Goal: Transaction & Acquisition: Purchase product/service

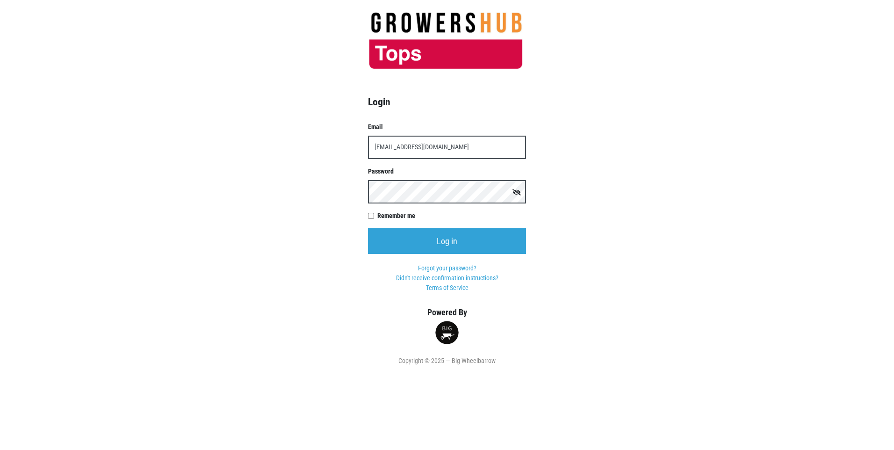
type input "t00599p0@topsmarlets.com"
click at [368, 228] on input "Log in" at bounding box center [447, 241] width 158 height 26
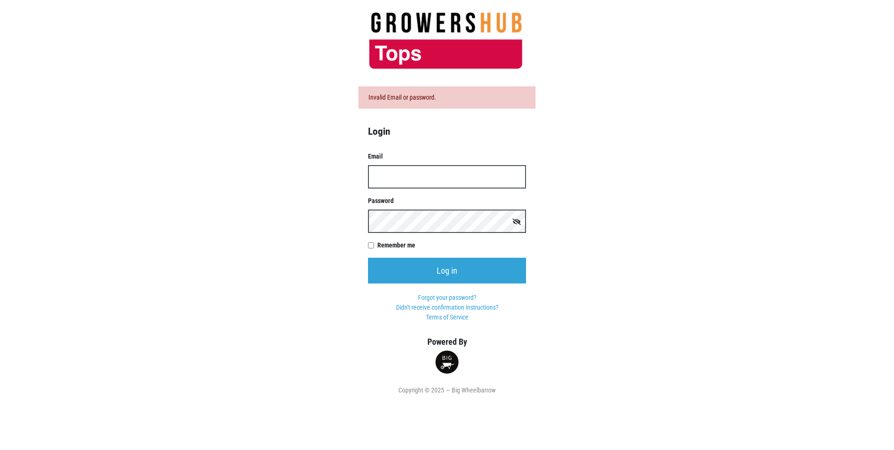
click at [428, 175] on input "Email" at bounding box center [447, 176] width 158 height 23
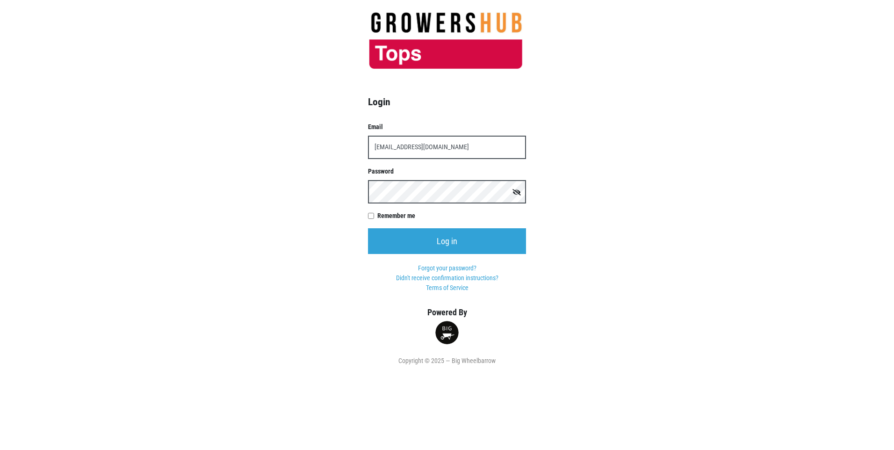
type input "[EMAIL_ADDRESS][DOMAIN_NAME]"
click at [368, 228] on input "Log in" at bounding box center [447, 241] width 158 height 26
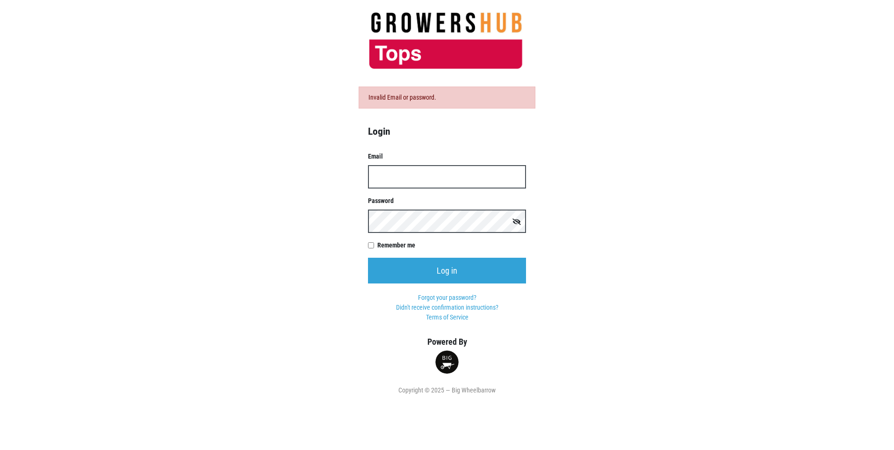
type input "0"
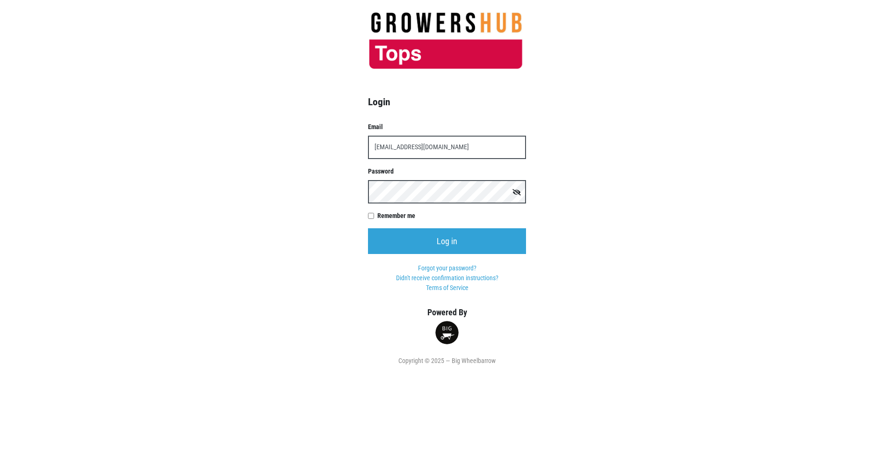
type input "[EMAIL_ADDRESS][DOMAIN_NAME]"
click at [368, 228] on input "Log in" at bounding box center [447, 241] width 158 height 26
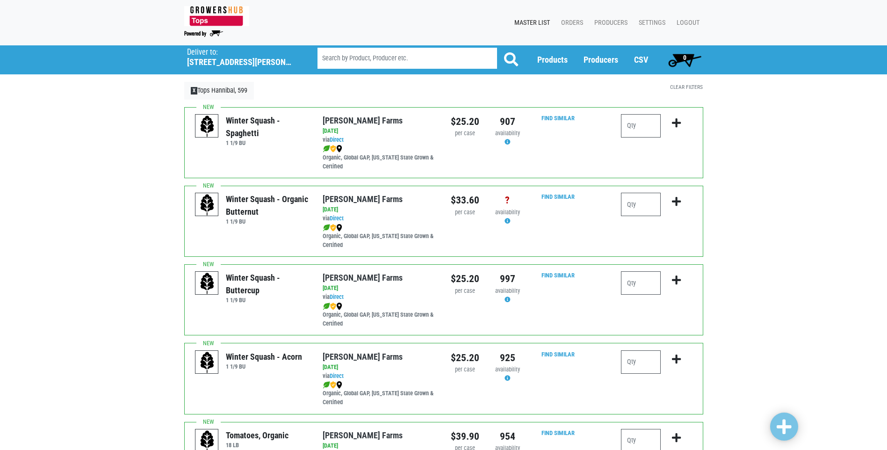
scroll to position [47, 0]
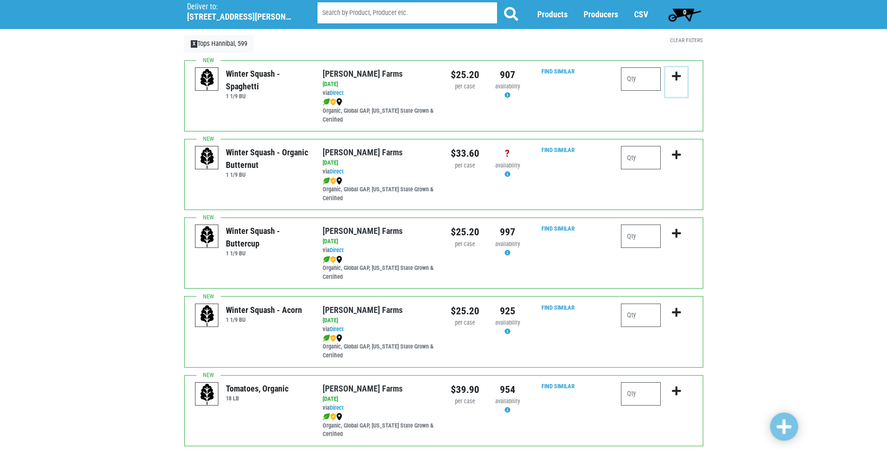
click at [677, 78] on icon "submit" at bounding box center [676, 76] width 9 height 10
click at [644, 84] on input "number" at bounding box center [641, 78] width 40 height 23
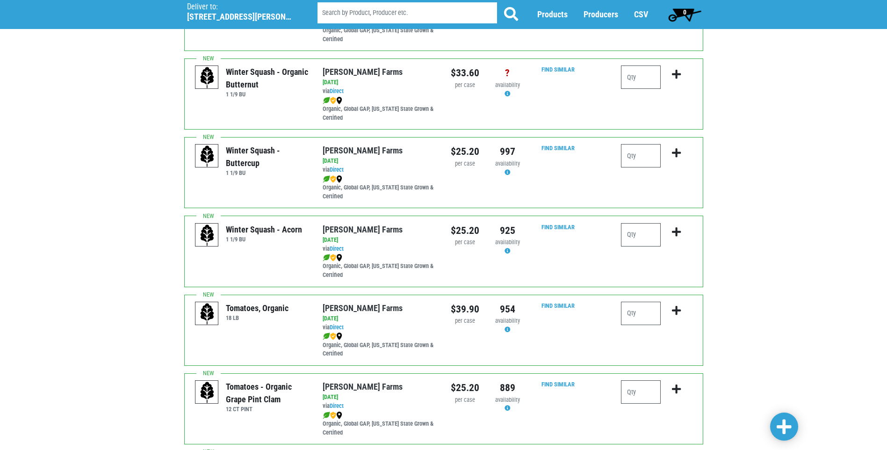
scroll to position [140, 0]
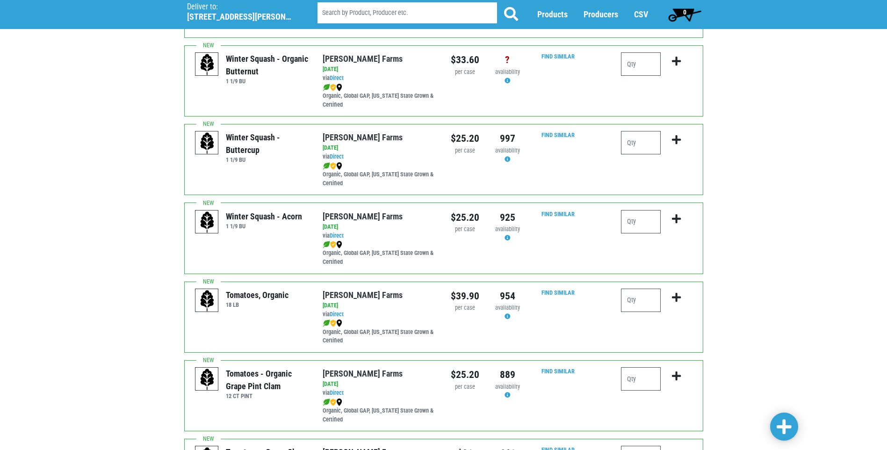
type input "1"
click at [641, 225] on input "number" at bounding box center [641, 221] width 40 height 23
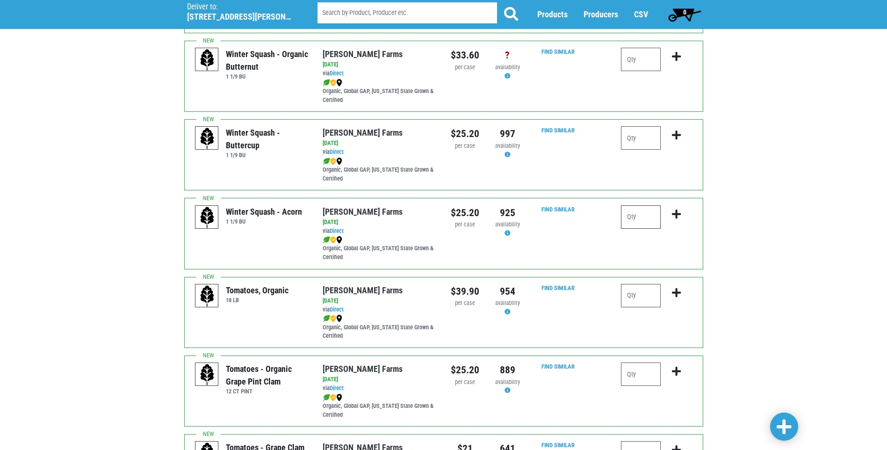
scroll to position [93, 0]
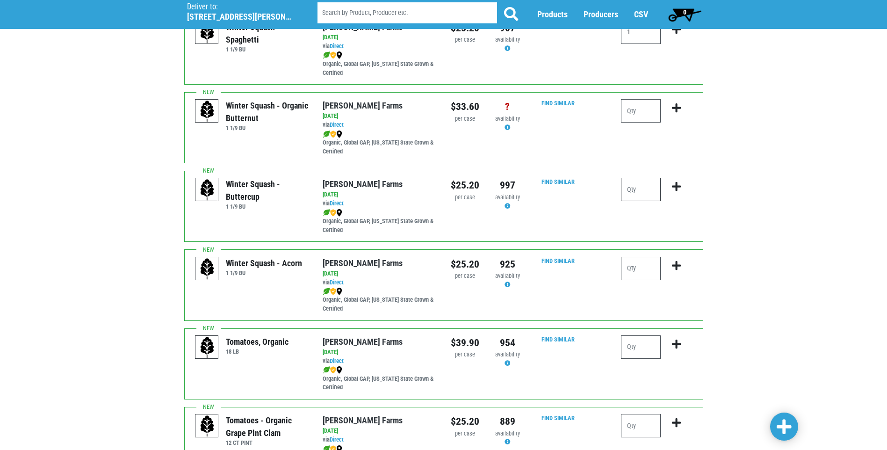
click at [647, 190] on input "number" at bounding box center [641, 189] width 40 height 23
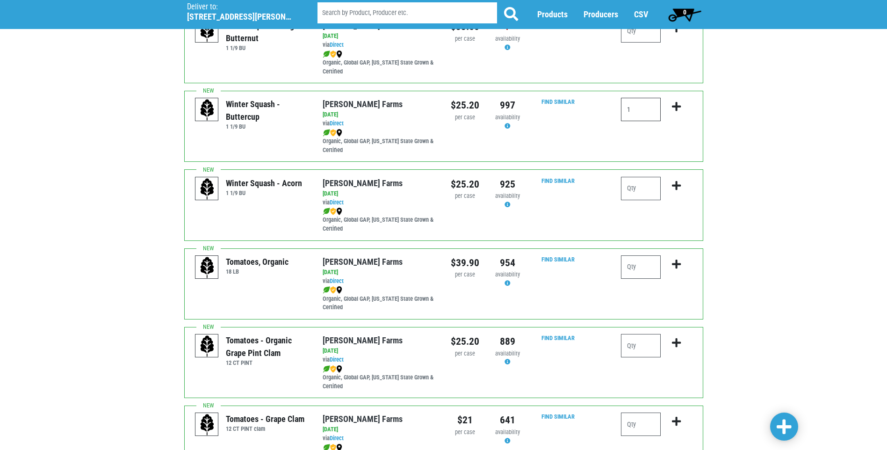
scroll to position [187, 0]
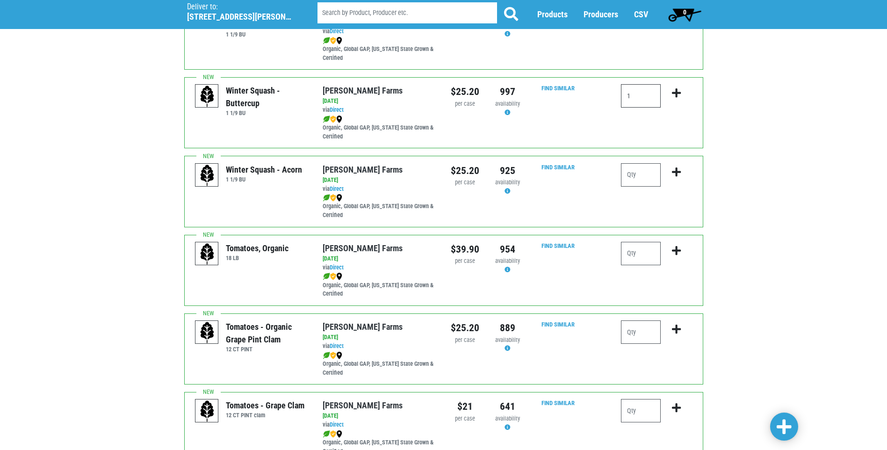
type input "1"
click at [644, 177] on input "number" at bounding box center [641, 174] width 40 height 23
click at [673, 90] on icon "submit" at bounding box center [676, 93] width 9 height 10
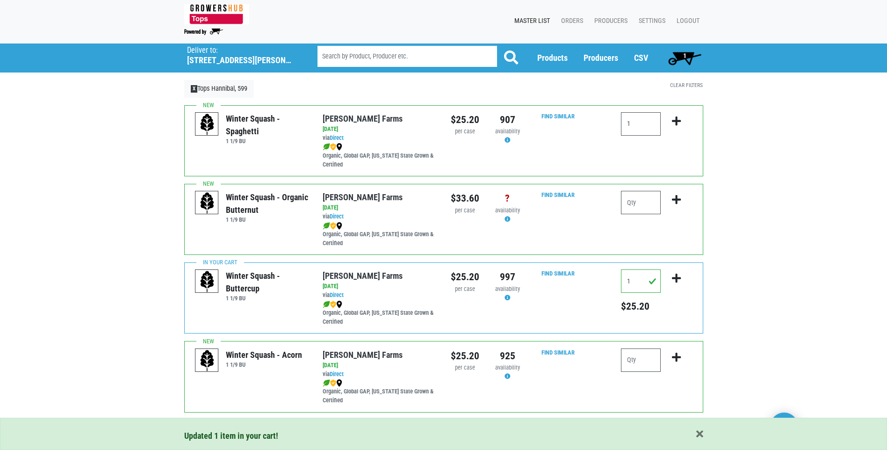
scroll to position [0, 0]
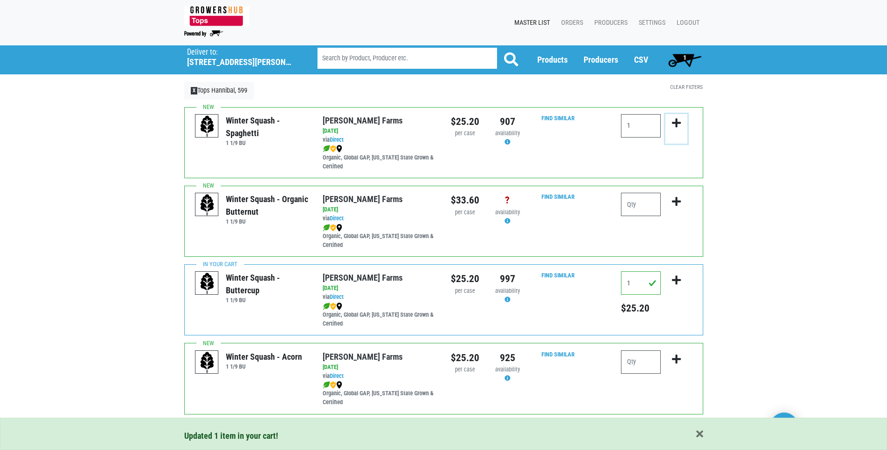
click at [674, 123] on icon "submit" at bounding box center [676, 123] width 9 height 10
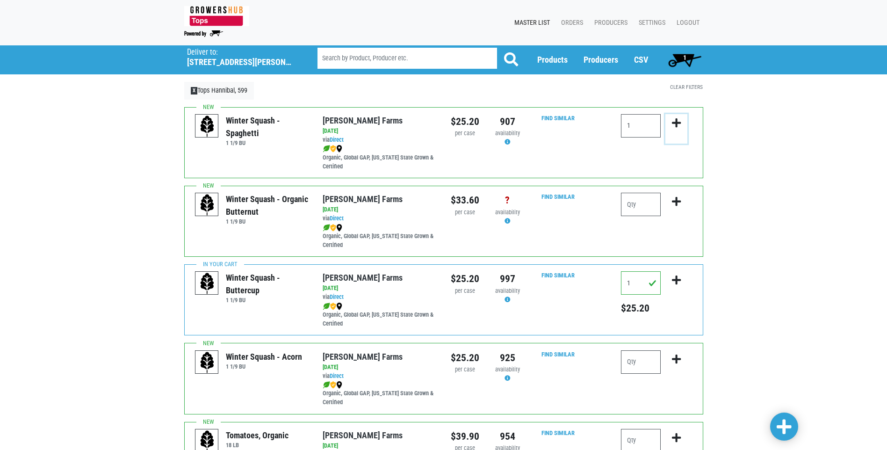
click at [677, 122] on icon "submit" at bounding box center [676, 123] width 9 height 10
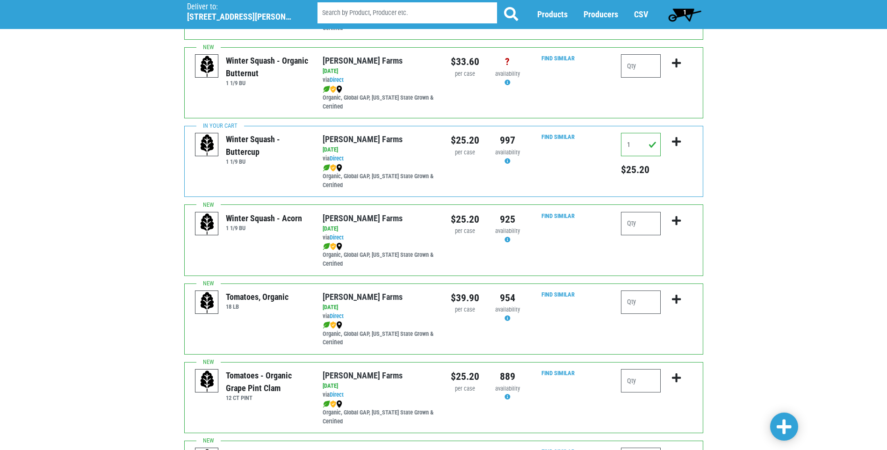
scroll to position [140, 0]
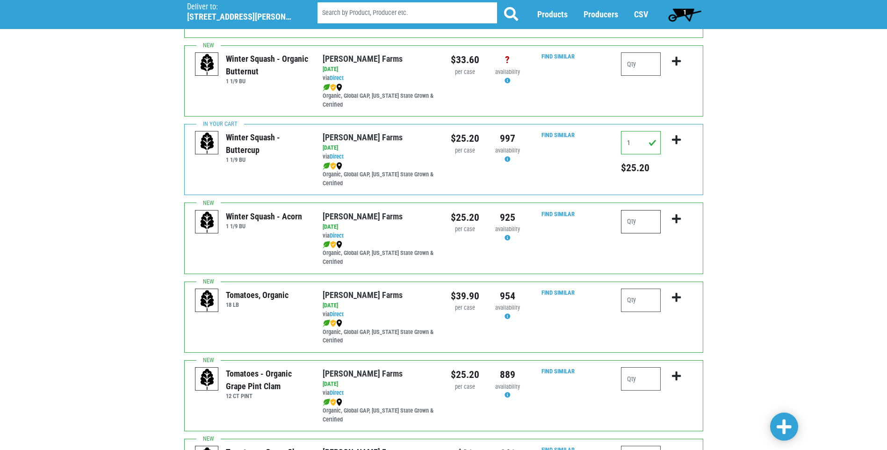
click at [642, 223] on input "number" at bounding box center [641, 221] width 40 height 23
type input "1"
click at [674, 215] on icon "submit" at bounding box center [676, 219] width 9 height 10
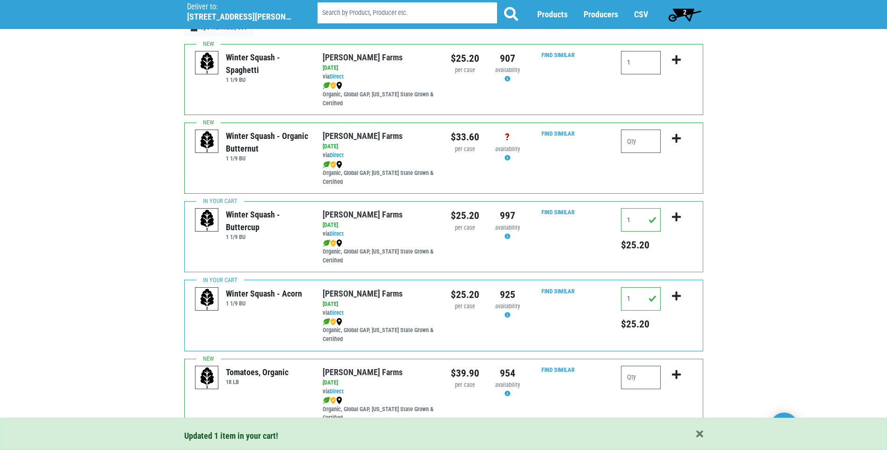
scroll to position [0, 0]
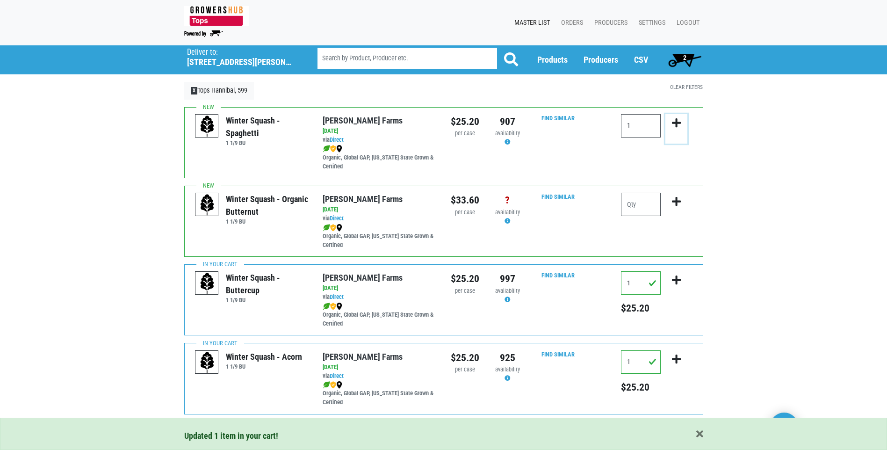
click at [676, 124] on icon "submit" at bounding box center [676, 123] width 9 height 10
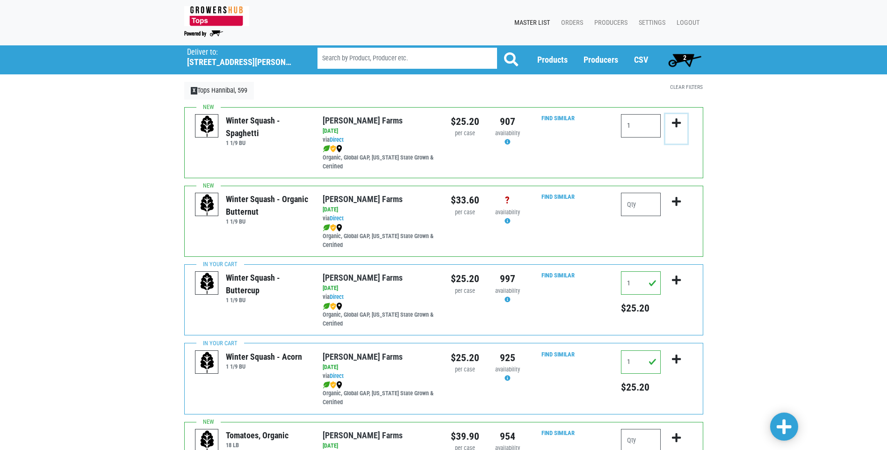
click at [673, 120] on icon "submit" at bounding box center [676, 123] width 9 height 10
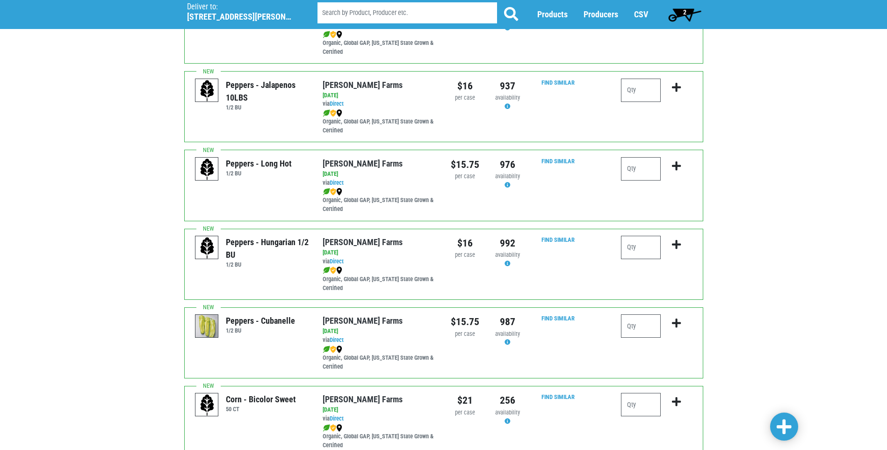
scroll to position [1262, 0]
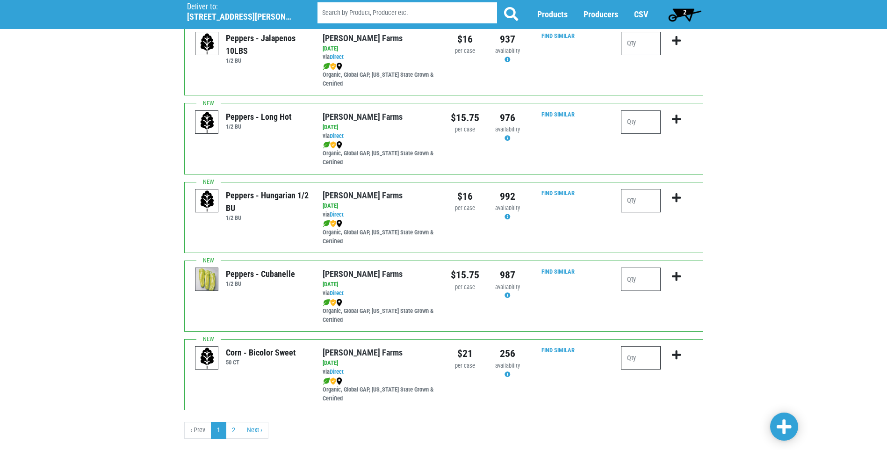
click at [643, 358] on input "number" at bounding box center [641, 357] width 40 height 23
type input "2"
click at [672, 355] on icon "submit" at bounding box center [676, 355] width 9 height 10
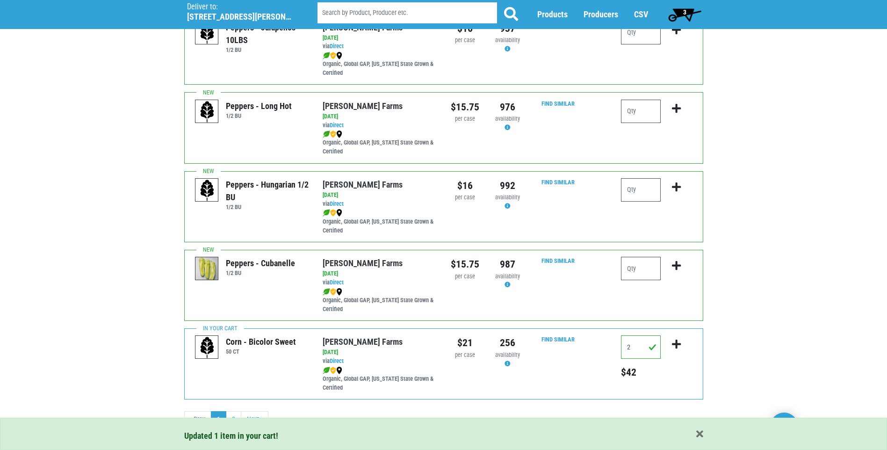
scroll to position [1282, 0]
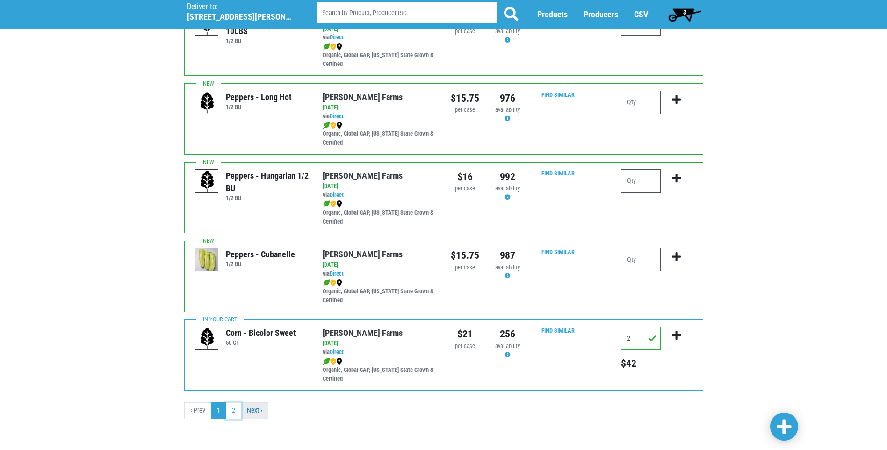
drag, startPoint x: 233, startPoint y: 412, endPoint x: 241, endPoint y: 413, distance: 8.5
click at [233, 413] on link "2" at bounding box center [233, 410] width 15 height 17
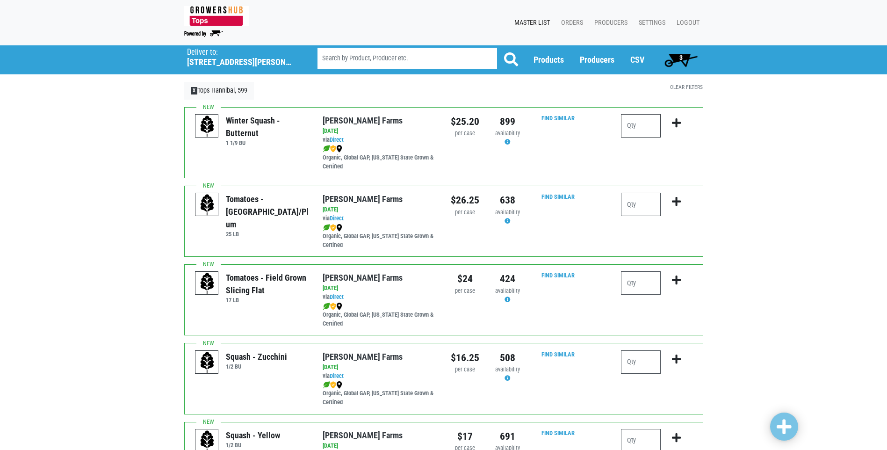
click at [634, 123] on input "number" at bounding box center [641, 125] width 40 height 23
type input "1"
click at [677, 120] on icon "submit" at bounding box center [676, 123] width 9 height 10
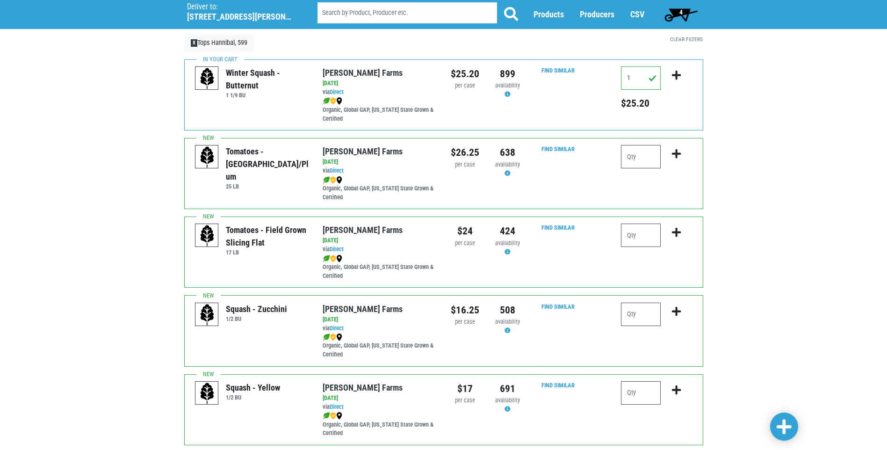
scroll to position [47, 0]
click at [635, 158] on input "number" at bounding box center [641, 157] width 40 height 23
type input "1"
click at [677, 155] on icon "submit" at bounding box center [676, 155] width 9 height 10
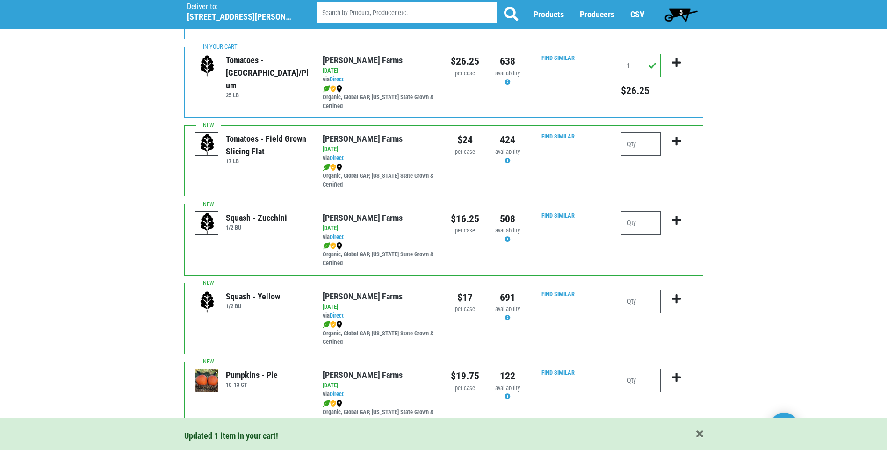
scroll to position [140, 0]
click at [629, 294] on input "number" at bounding box center [641, 299] width 40 height 23
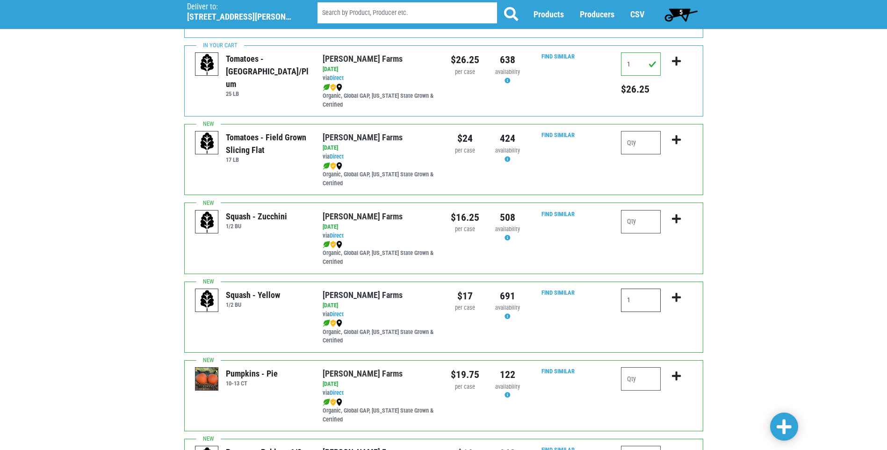
type input "1"
click at [674, 295] on icon "submit" at bounding box center [676, 297] width 9 height 10
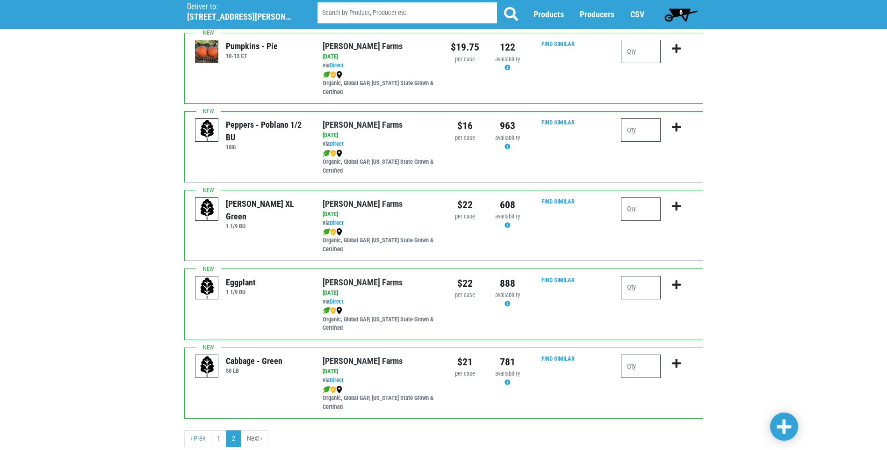
scroll to position [495, 0]
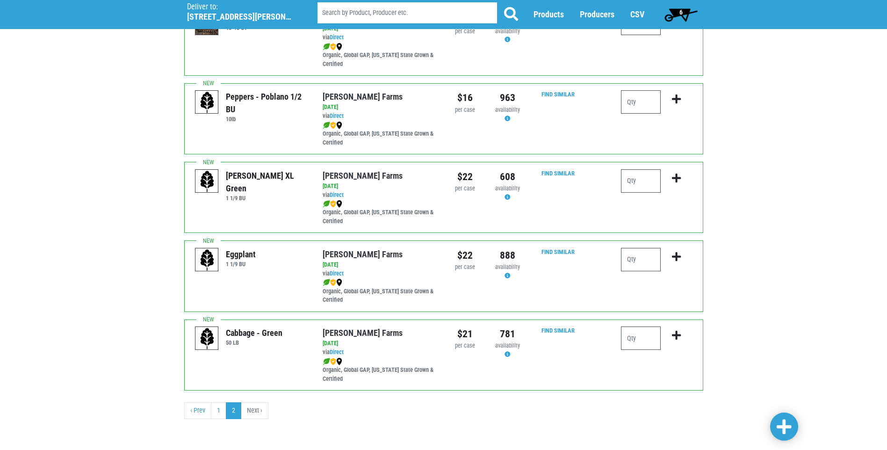
click at [256, 410] on li "Next ›" at bounding box center [254, 410] width 27 height 17
click at [258, 411] on li "Next ›" at bounding box center [254, 410] width 27 height 17
click at [637, 185] on input "number" at bounding box center [641, 180] width 40 height 23
type input "2"
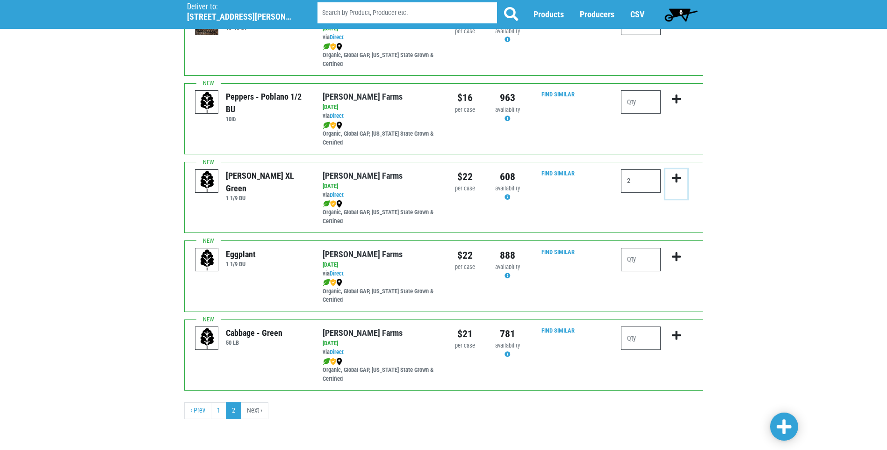
click at [677, 174] on icon "submit" at bounding box center [676, 178] width 9 height 10
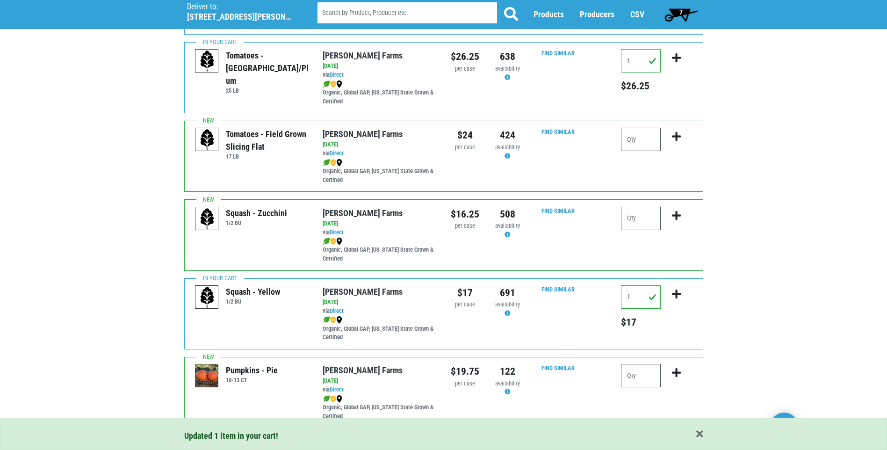
scroll to position [122, 0]
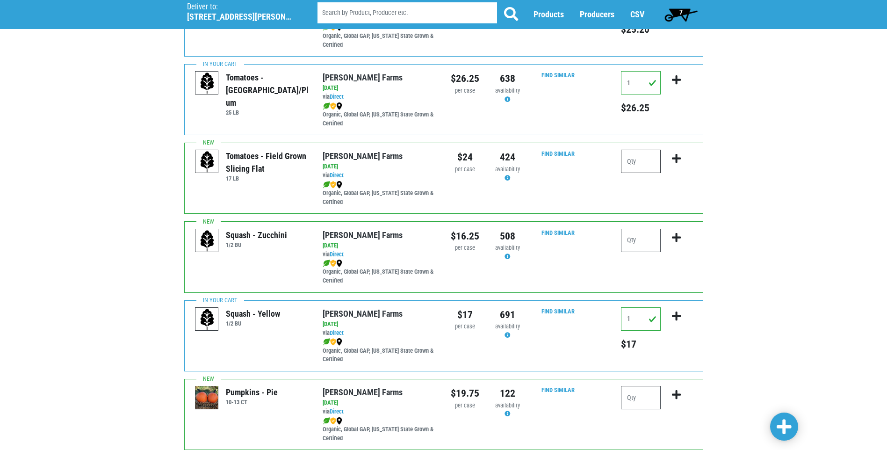
click at [642, 158] on input "number" at bounding box center [641, 161] width 40 height 23
type input "1"
click at [673, 159] on icon "submit" at bounding box center [676, 158] width 9 height 10
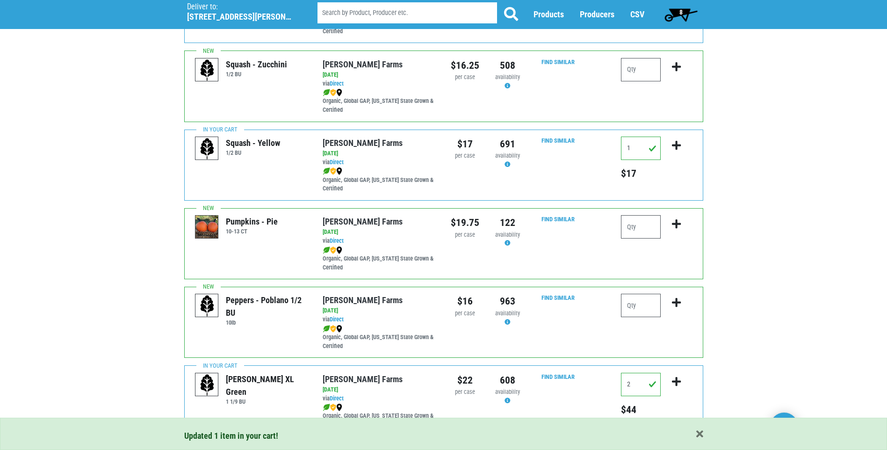
scroll to position [234, 0]
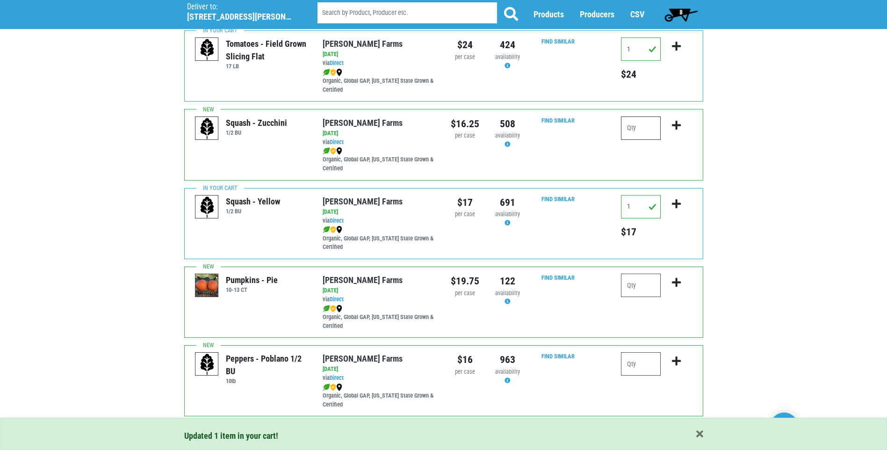
click at [637, 129] on input "number" at bounding box center [641, 127] width 40 height 23
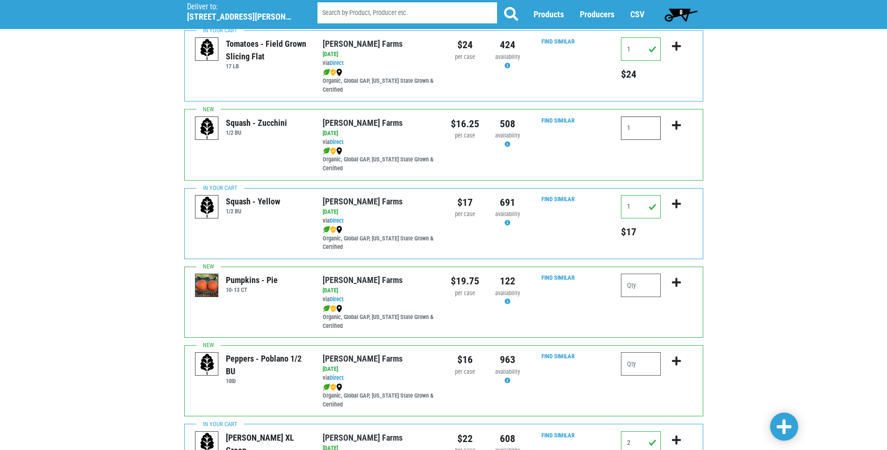
type input "1"
click at [674, 123] on icon "submit" at bounding box center [676, 125] width 9 height 10
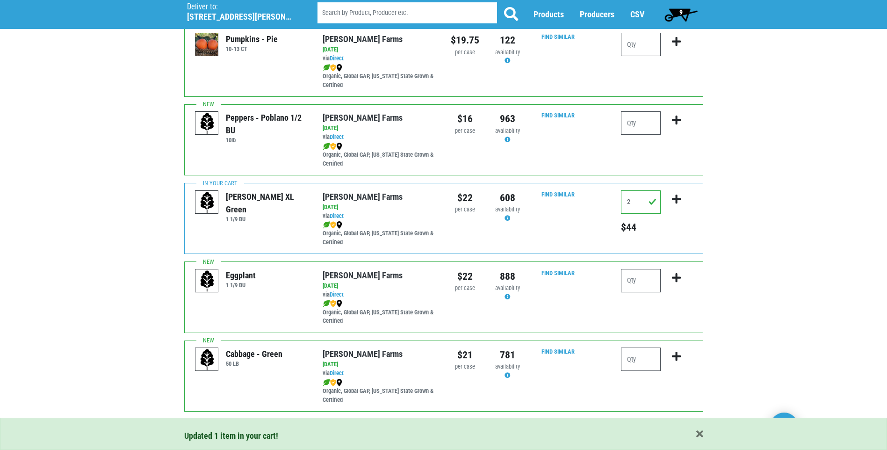
scroll to position [495, 0]
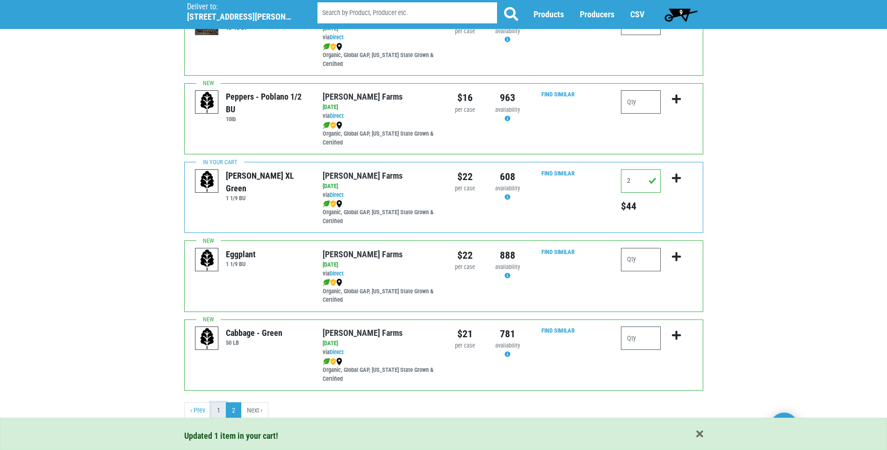
click at [219, 411] on link "1" at bounding box center [218, 410] width 15 height 17
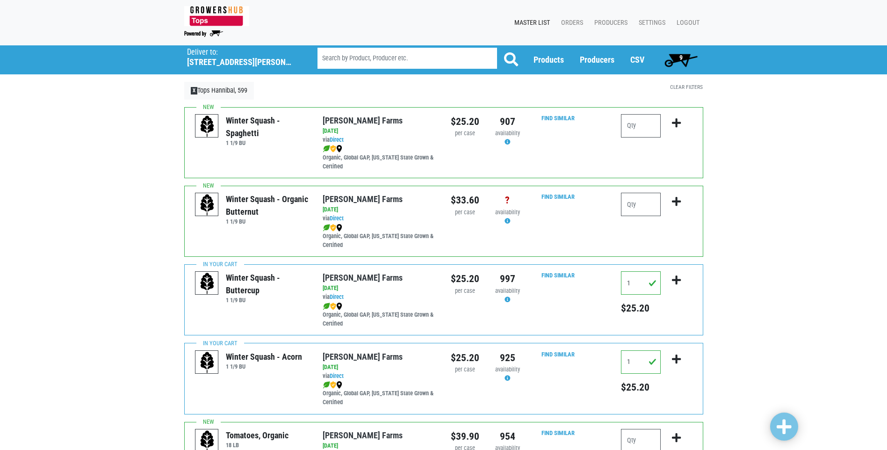
click at [220, 422] on div "Tomatoes, Organic 18 LB Reeves Farms via Direct on 2025-09-17 18 LB UPC: Reeves…" at bounding box center [443, 457] width 519 height 71
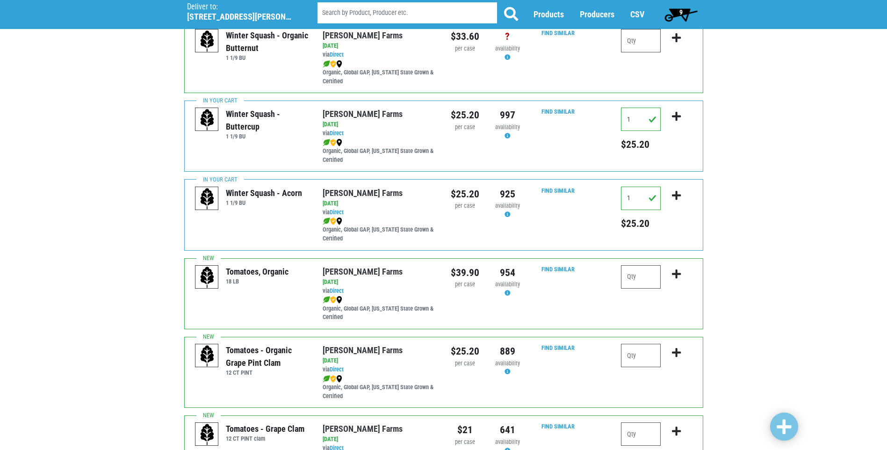
scroll to position [234, 0]
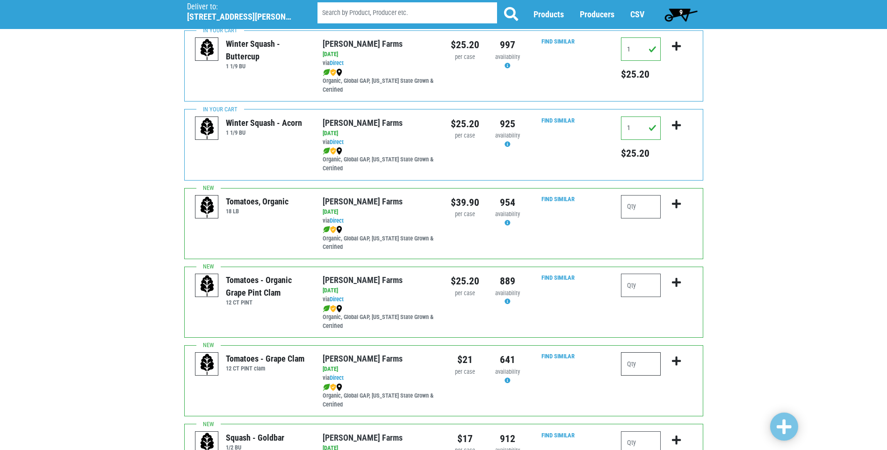
click at [639, 366] on input "number" at bounding box center [641, 363] width 40 height 23
click at [637, 365] on input "number" at bounding box center [641, 363] width 40 height 23
type input "2"
click at [674, 358] on icon "submit" at bounding box center [676, 361] width 9 height 10
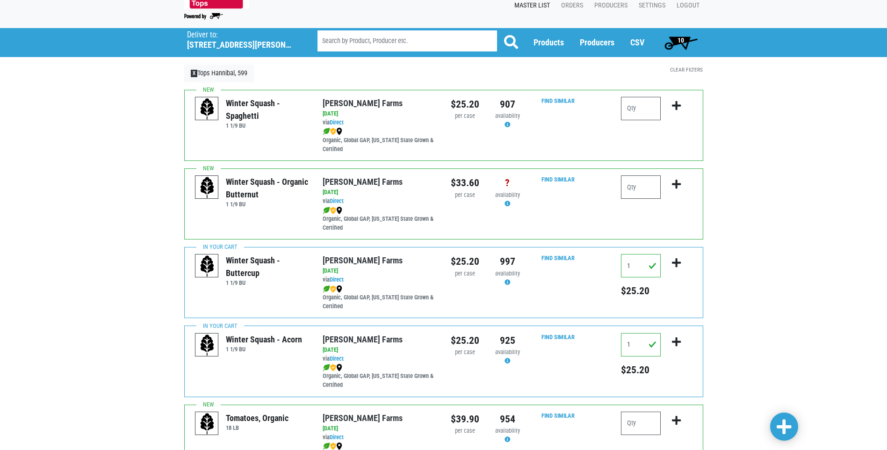
scroll to position [0, 0]
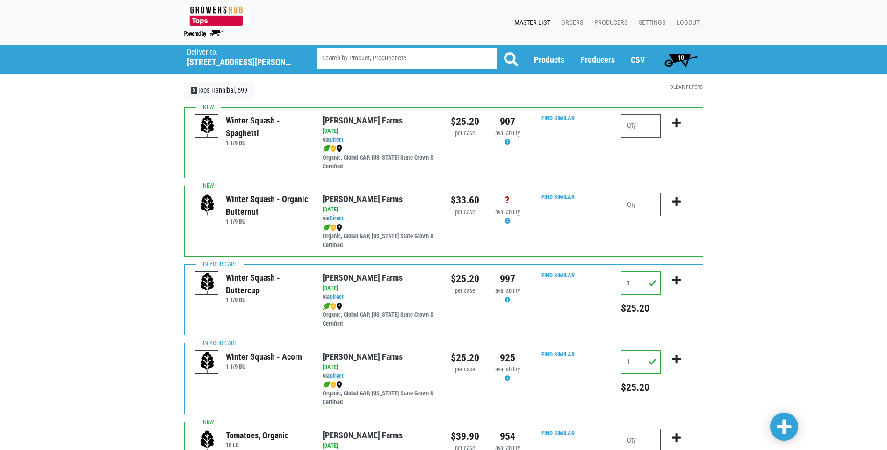
click at [675, 58] on span "10" at bounding box center [681, 59] width 42 height 19
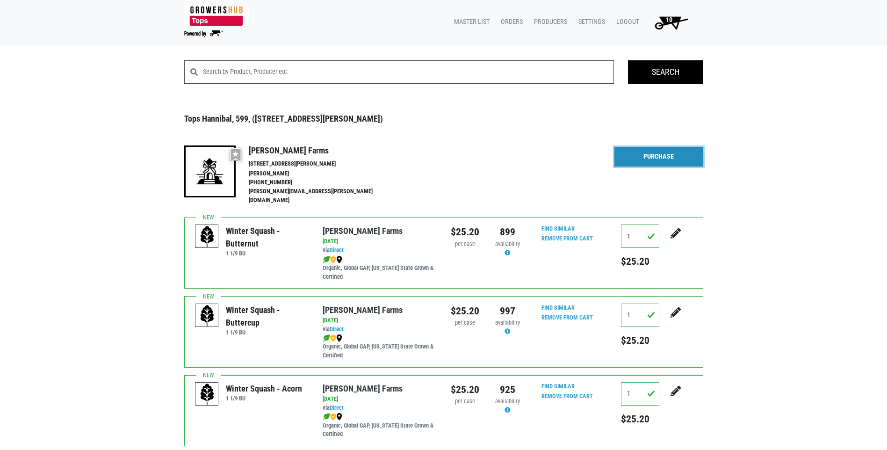
click at [662, 152] on link "Purchase" at bounding box center [658, 157] width 89 height 20
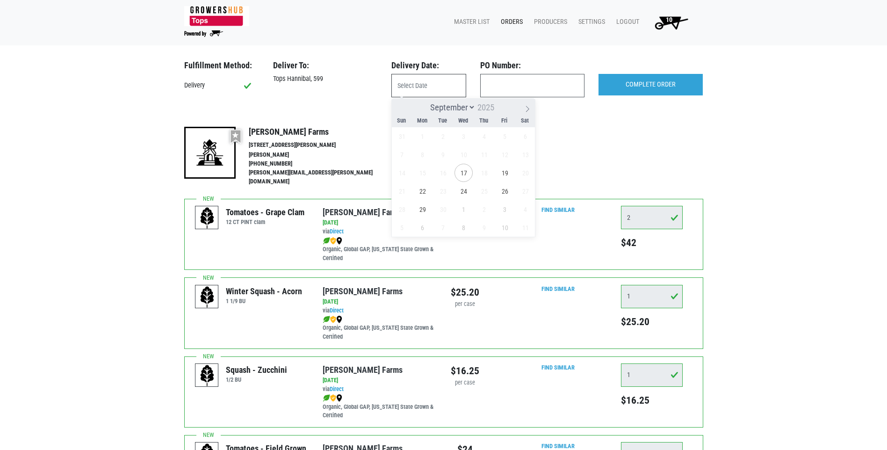
click at [428, 82] on input "text" at bounding box center [428, 85] width 75 height 23
click at [503, 174] on span "19" at bounding box center [504, 173] width 18 height 18
type input "2025-09-19"
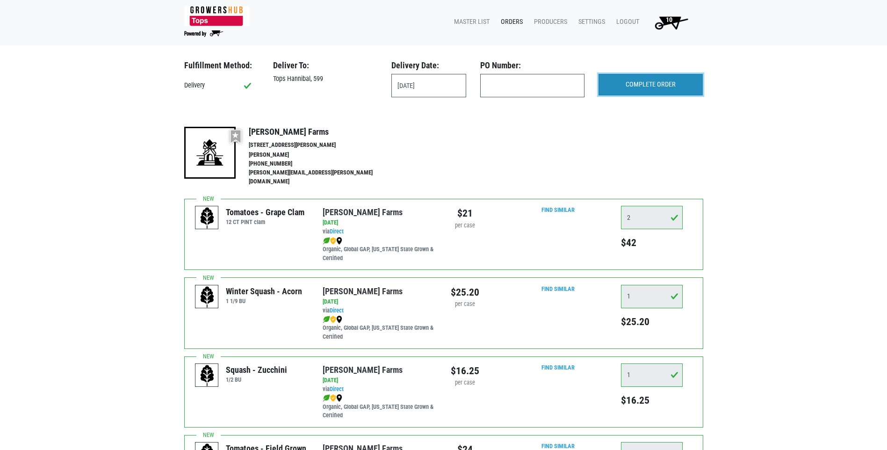
click at [621, 79] on input "COMPLETE ORDER" at bounding box center [650, 84] width 104 height 21
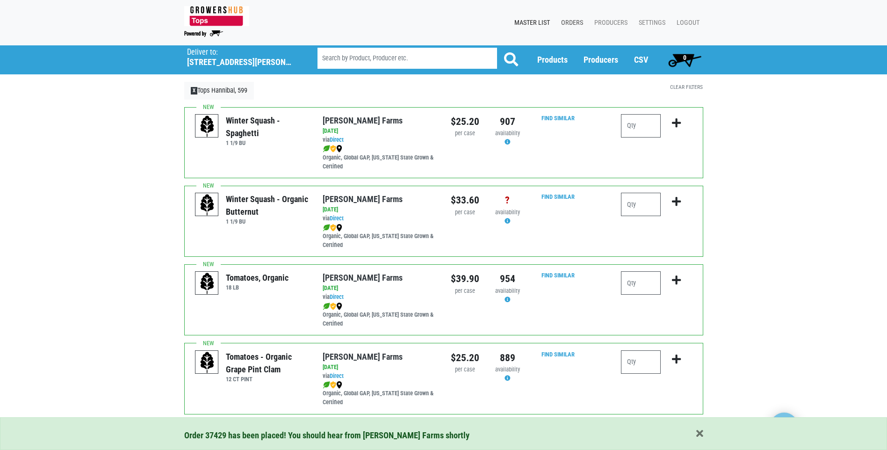
click at [570, 25] on link "Orders" at bounding box center [569, 23] width 33 height 18
